Goal: Task Accomplishment & Management: Complete application form

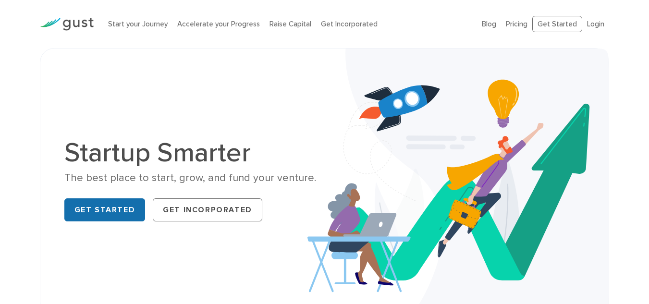
click at [99, 205] on link "Get Started" at bounding box center [104, 209] width 81 height 23
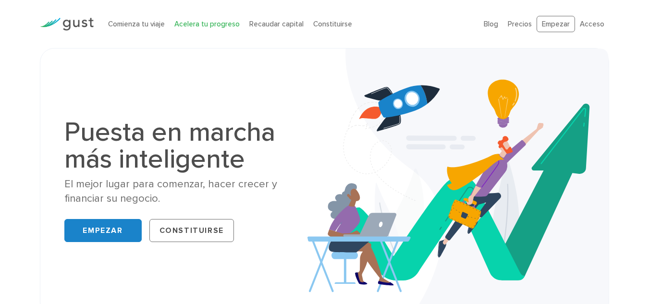
click at [218, 24] on font "Acelera tu progreso" at bounding box center [206, 24] width 65 height 9
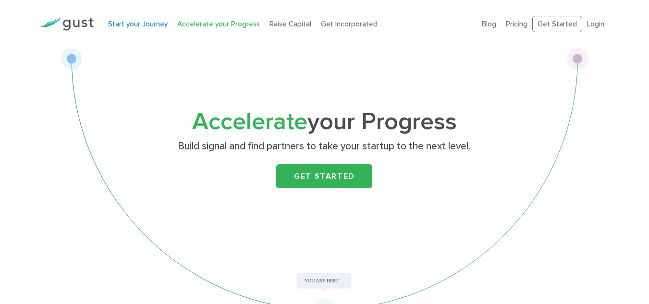
click at [146, 27] on link "Start your Journey" at bounding box center [138, 24] width 60 height 9
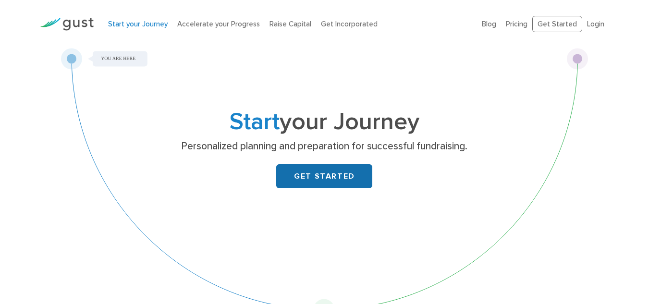
click at [330, 170] on link "GET STARTED" at bounding box center [324, 176] width 96 height 24
